Goal: Task Accomplishment & Management: Use online tool/utility

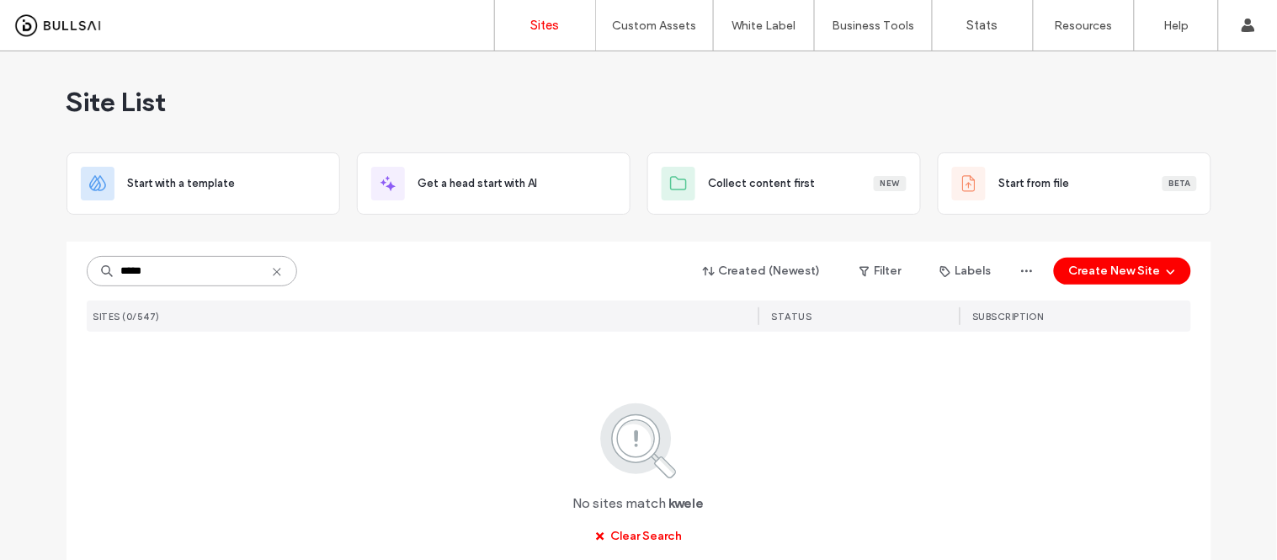
drag, startPoint x: 190, startPoint y: 266, endPoint x: 5, endPoint y: 284, distance: 186.1
click at [0, 289] on div "Site List Start with a template Get a head start with AI Collect content first …" at bounding box center [638, 343] width 1277 height 585
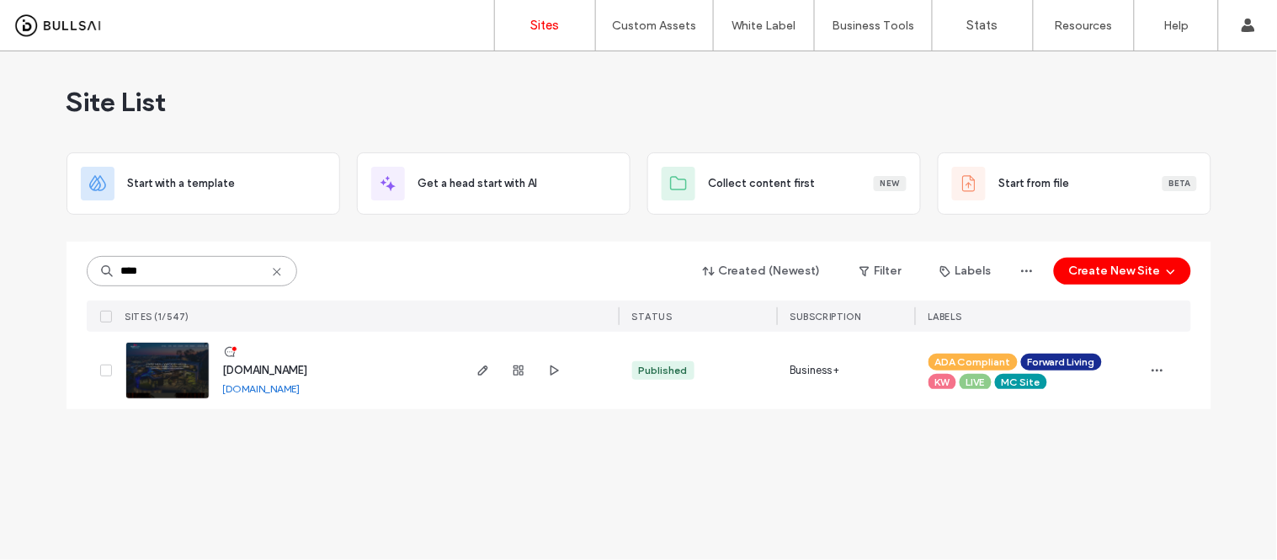
type input "****"
click at [272, 390] on link "[DOMAIN_NAME]" at bounding box center [261, 388] width 77 height 13
click at [161, 367] on img at bounding box center [167, 400] width 82 height 114
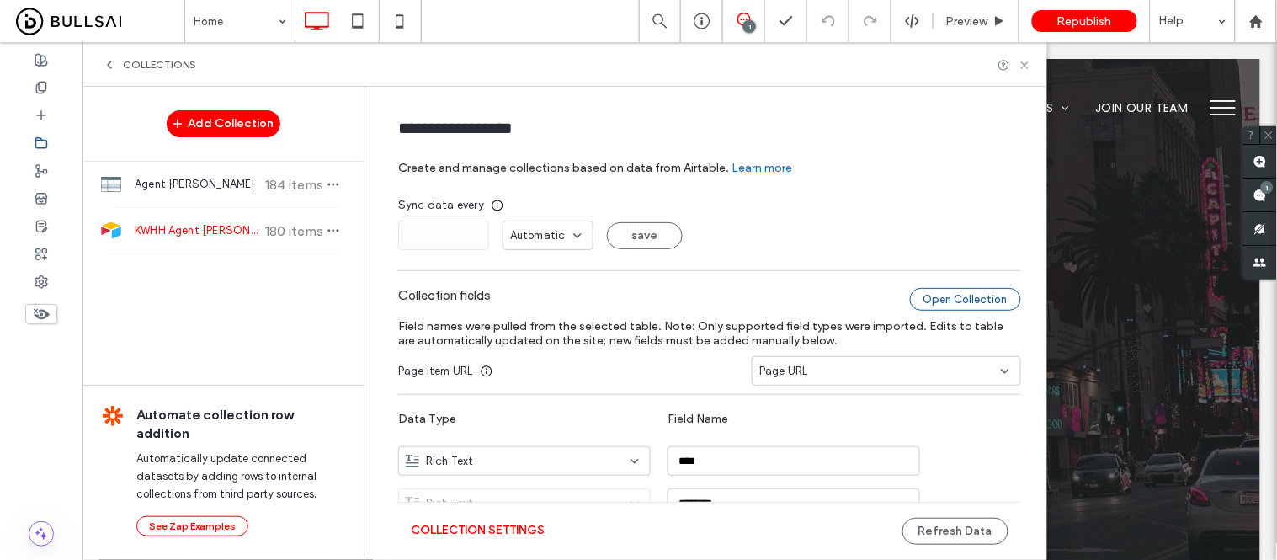
click at [963, 309] on div "Open Collection" at bounding box center [965, 299] width 111 height 23
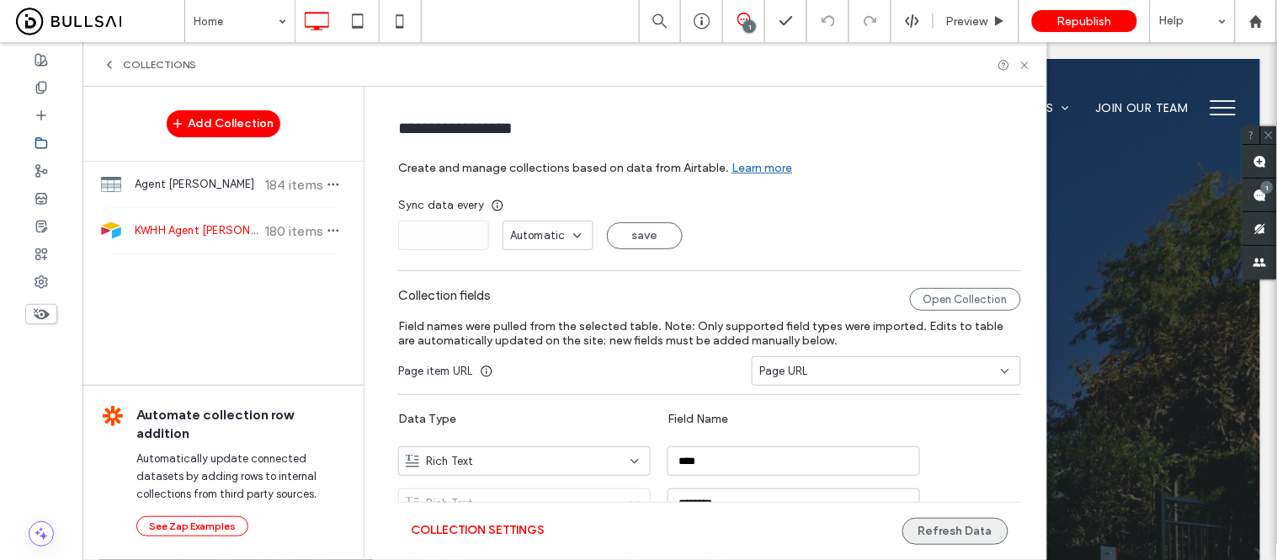
click at [959, 526] on button "Refresh Data" at bounding box center [955, 531] width 106 height 27
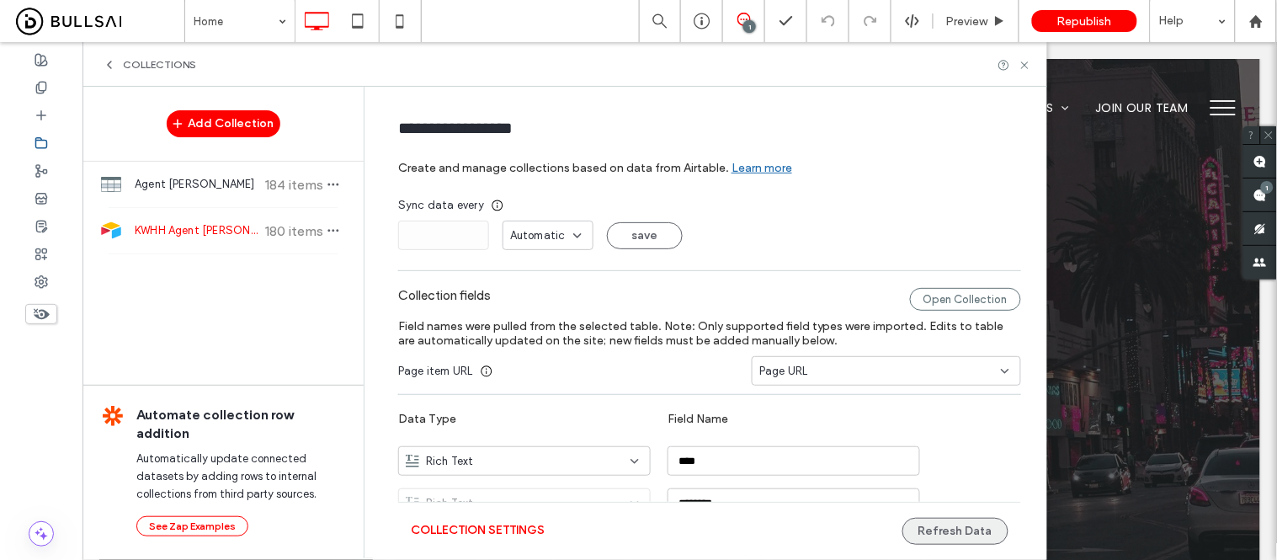
click at [948, 527] on button "Refresh Data" at bounding box center [955, 531] width 106 height 27
